Goal: Transaction & Acquisition: Purchase product/service

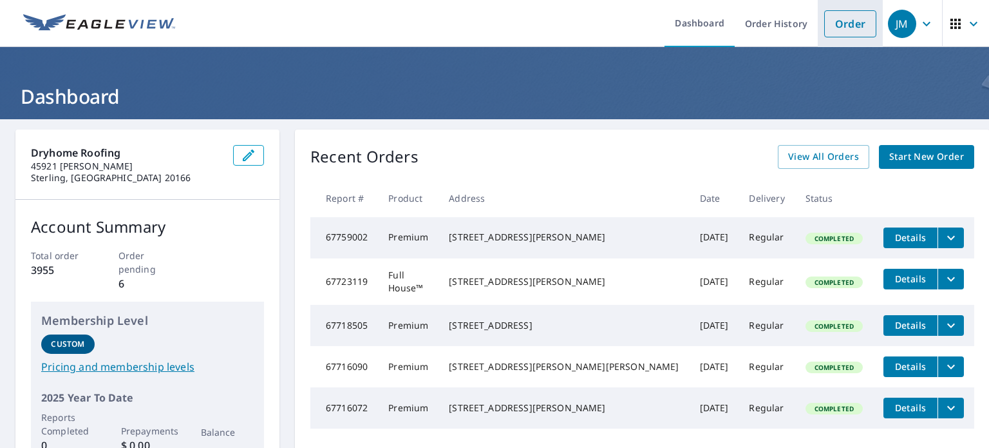
click at [824, 21] on link "Order" at bounding box center [850, 23] width 52 height 27
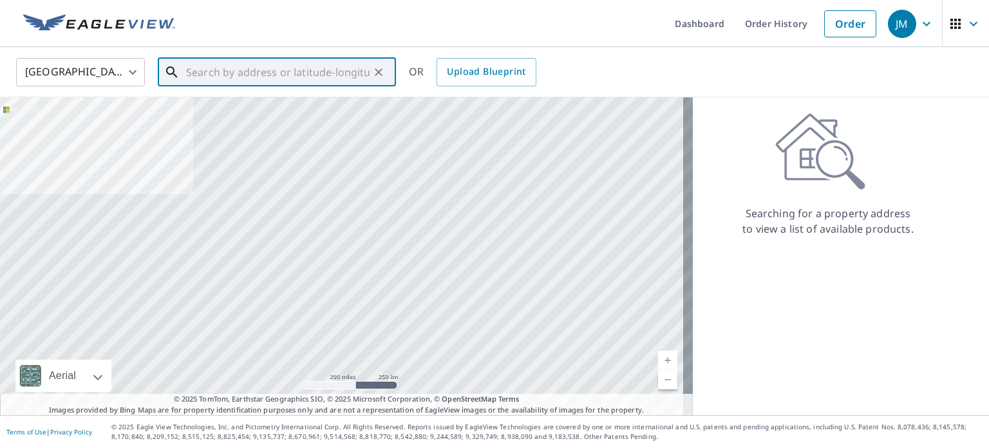
click at [266, 75] on input "text" at bounding box center [278, 72] width 184 height 36
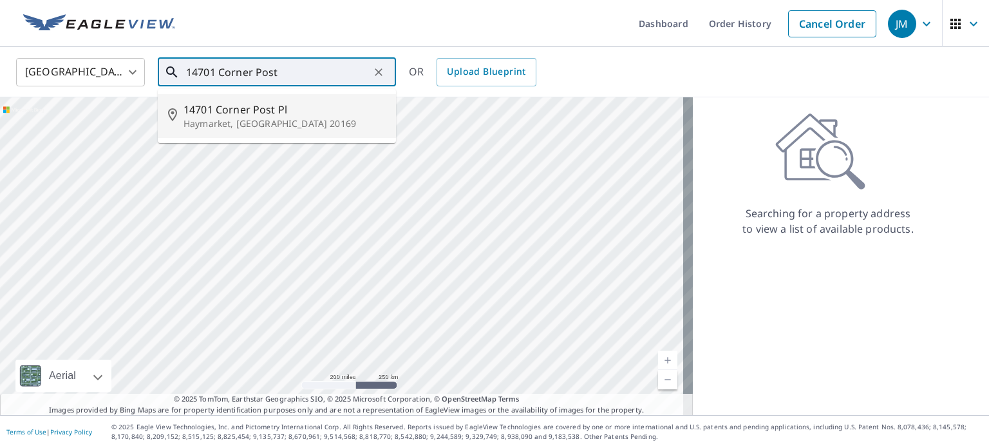
click at [240, 107] on span "14701 Corner Post Pl" at bounding box center [285, 109] width 202 height 15
type input "[STREET_ADDRESS]"
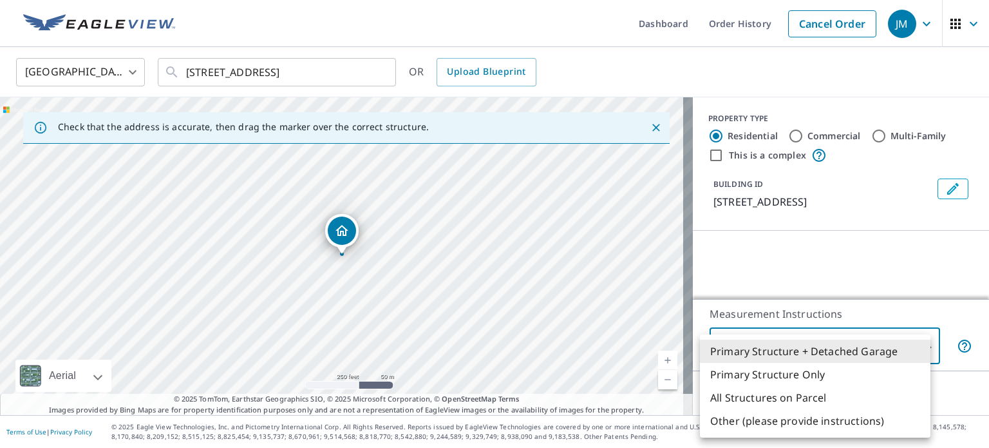
click at [811, 349] on body "JM JM Dashboard Order History Cancel Order JM [GEOGRAPHIC_DATA] [GEOGRAPHIC_DAT…" at bounding box center [494, 224] width 989 height 448
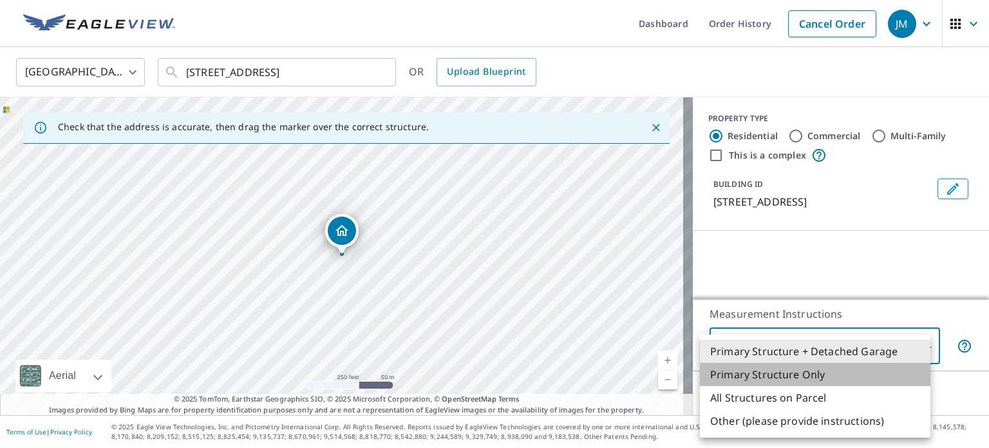
click at [789, 374] on li "Primary Structure Only" at bounding box center [815, 374] width 231 height 23
type input "2"
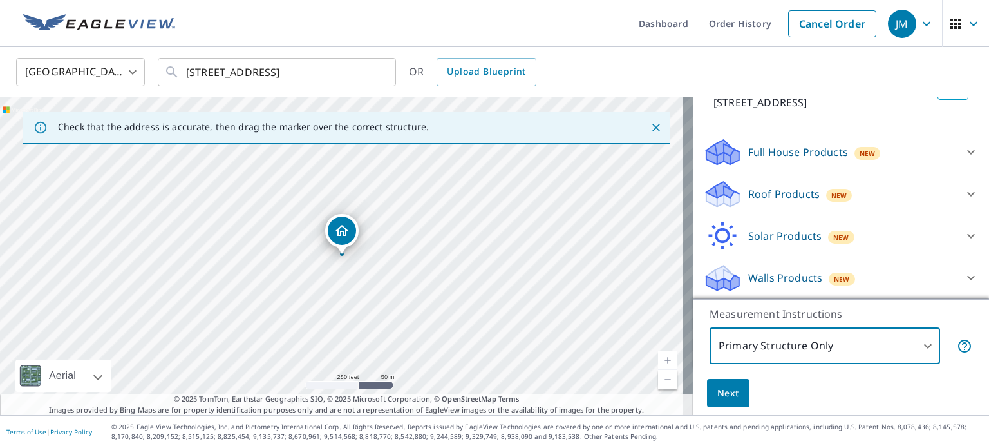
click at [748, 195] on p "Roof Products" at bounding box center [783, 193] width 71 height 15
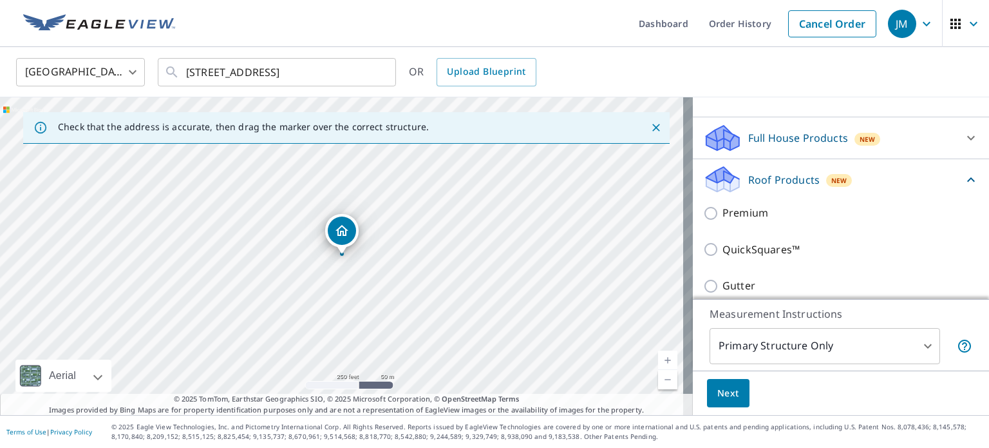
scroll to position [113, 0]
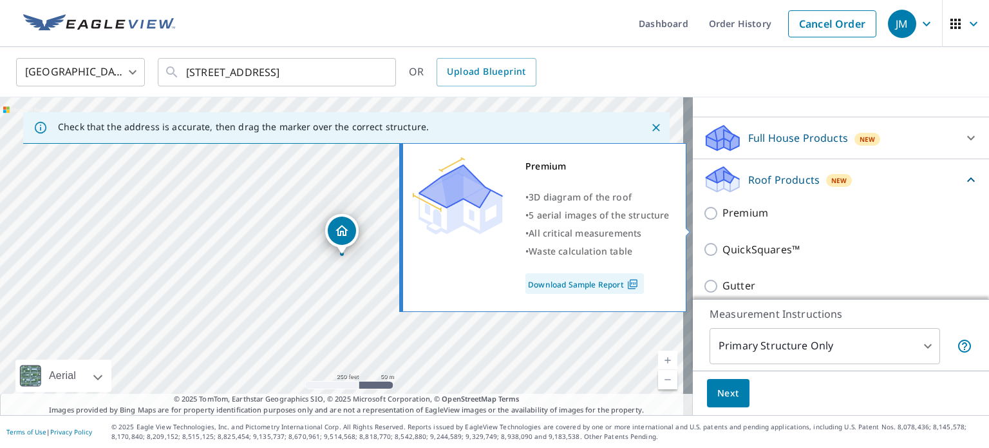
click at [703, 221] on input "Premium" at bounding box center [712, 212] width 19 height 15
checkbox input "true"
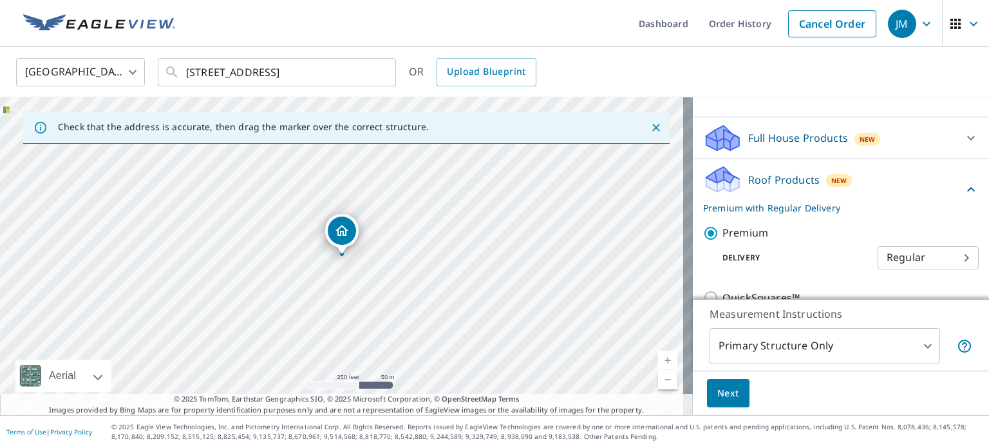
click at [721, 394] on span "Next" at bounding box center [728, 393] width 22 height 16
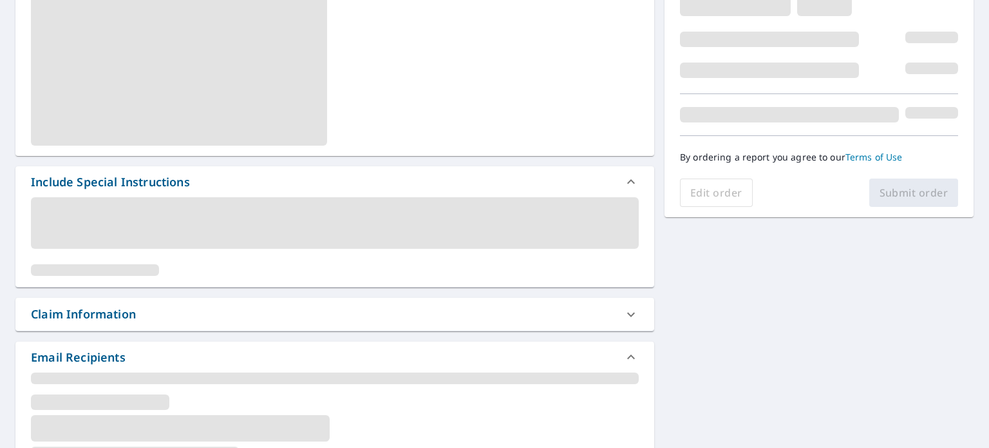
scroll to position [322, 0]
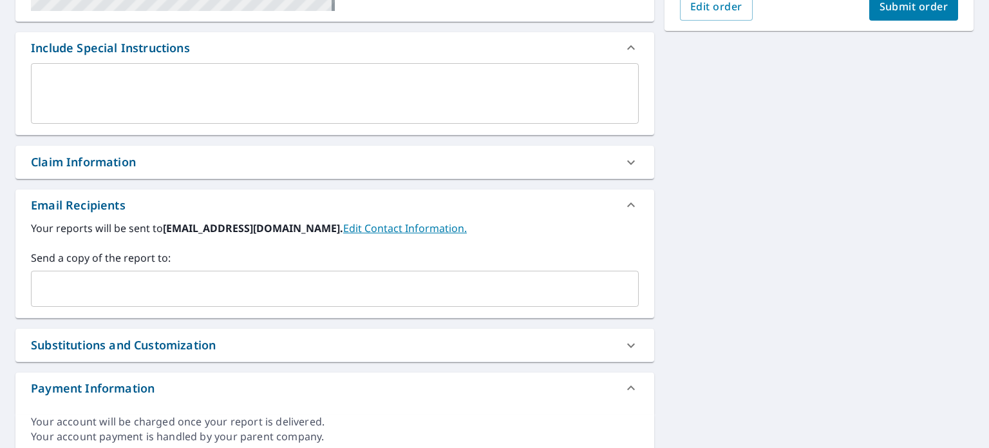
click at [62, 281] on input "text" at bounding box center [325, 288] width 577 height 24
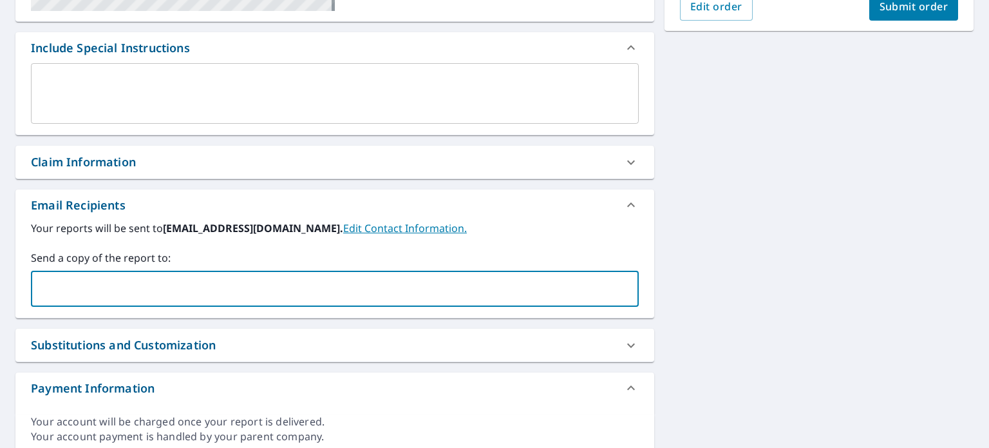
type input "[PERSON_NAME][EMAIL_ADDRESS][DOMAIN_NAME]"
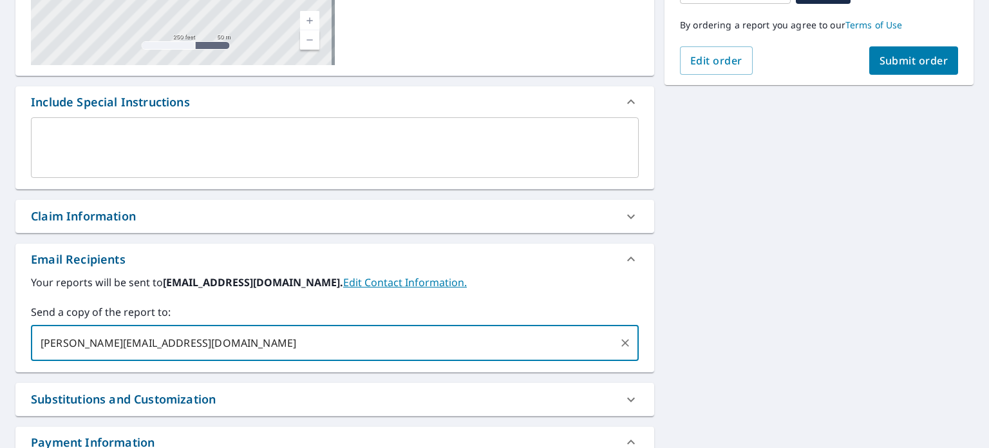
scroll to position [193, 0]
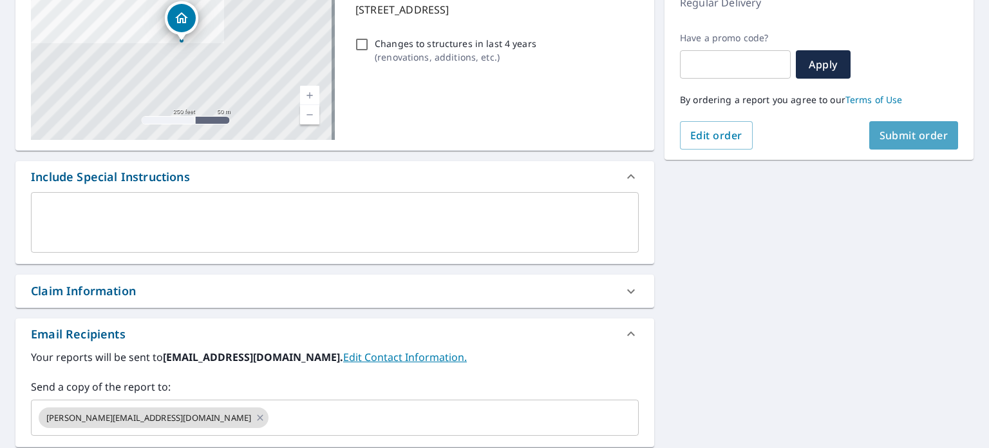
click at [881, 138] on span "Submit order" at bounding box center [914, 135] width 69 height 14
checkbox input "true"
